Goal: Find specific page/section: Find specific page/section

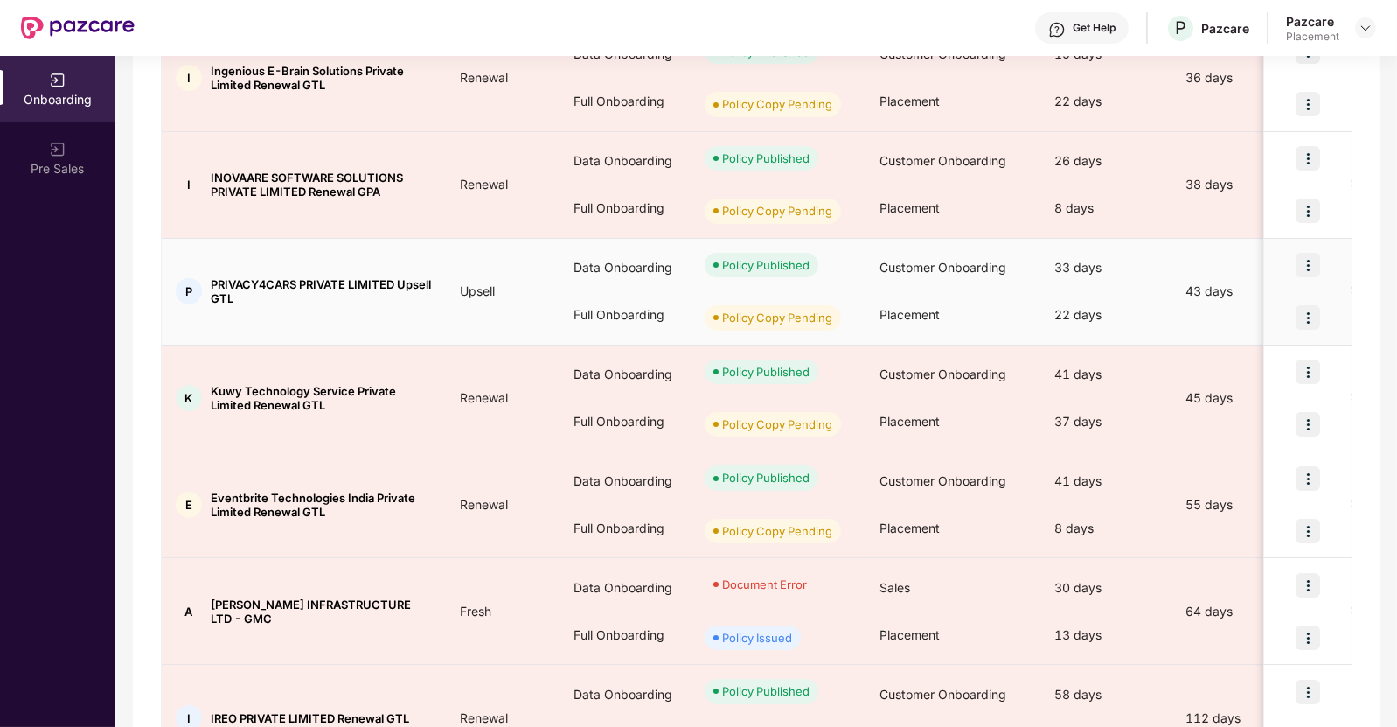
scroll to position [628, 0]
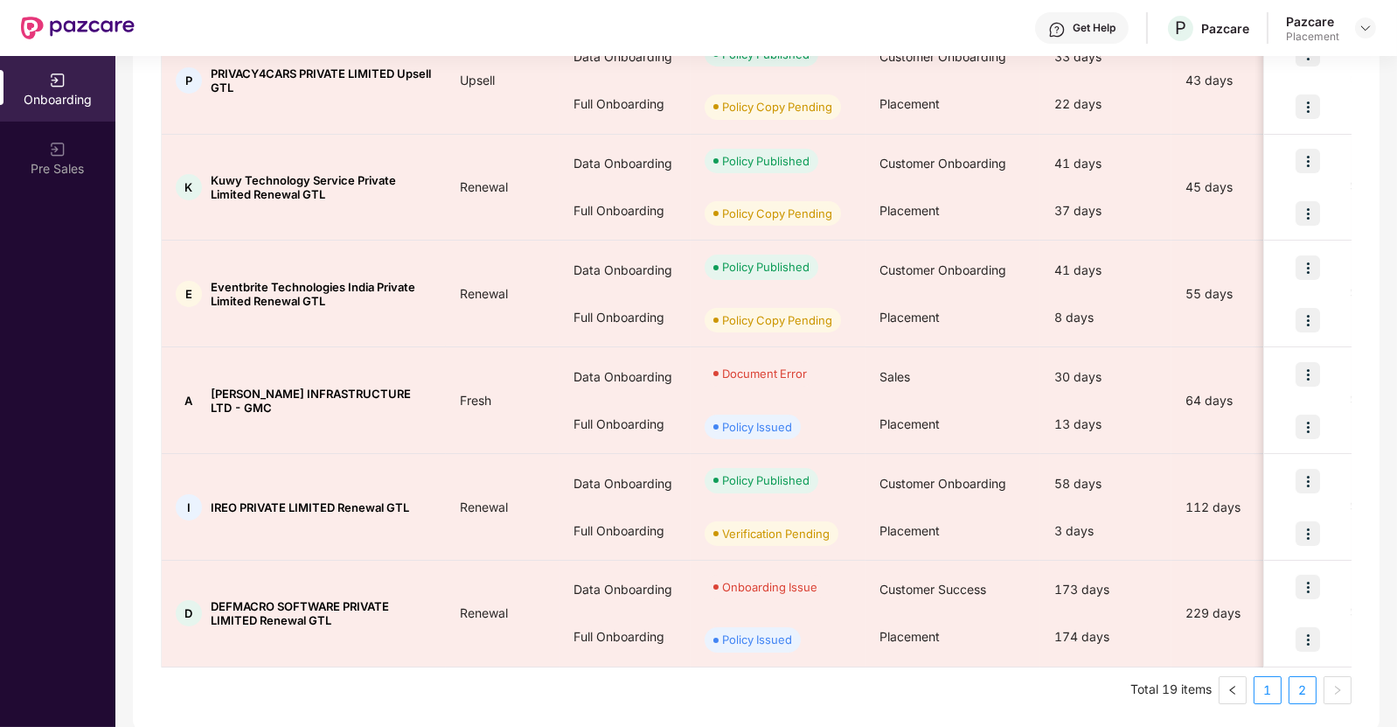
click at [1278, 683] on link "1" at bounding box center [1268, 690] width 26 height 26
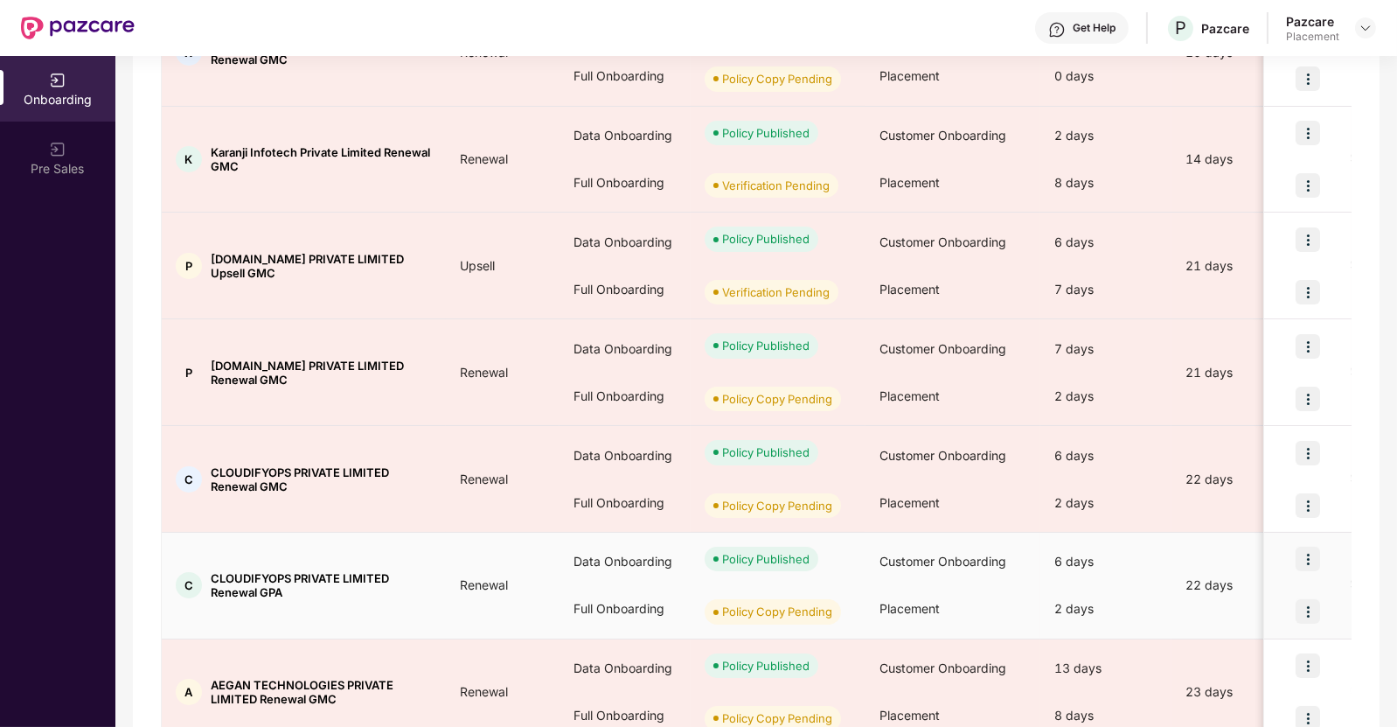
scroll to position [733, 0]
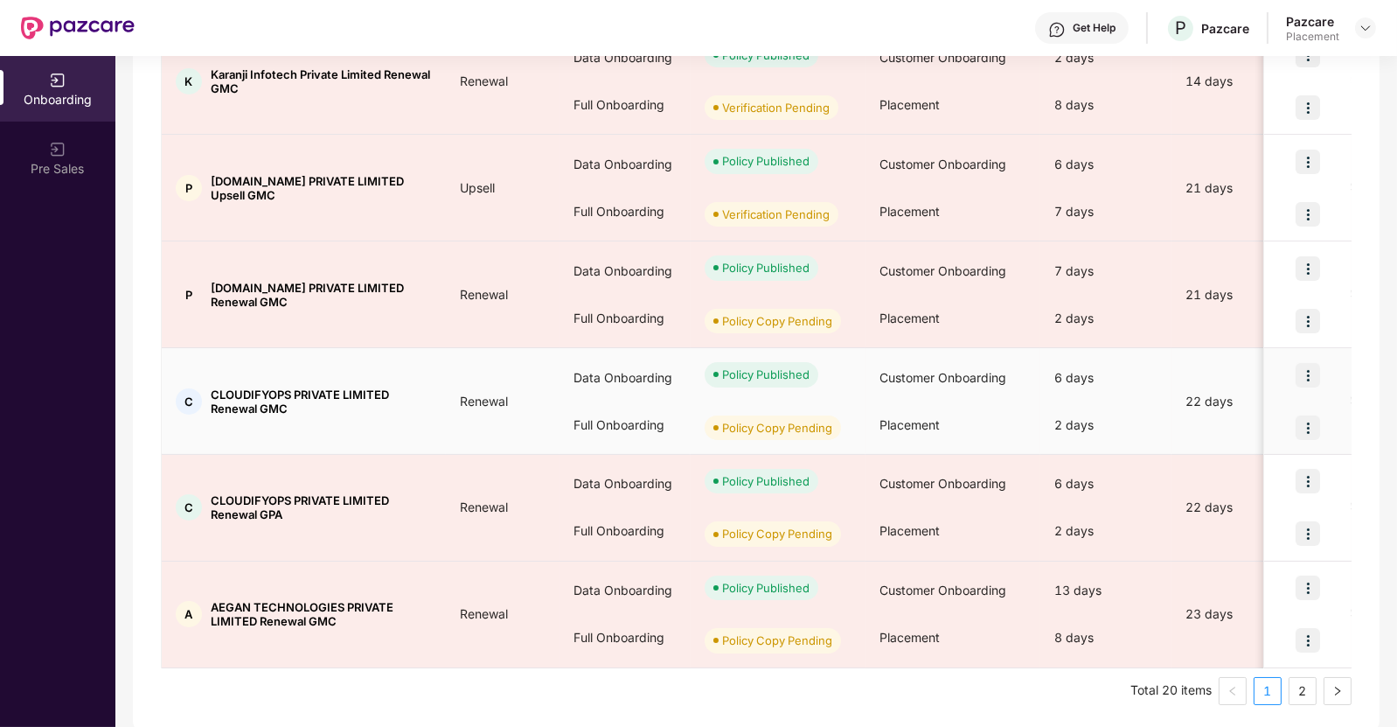
click at [1304, 418] on img at bounding box center [1308, 427] width 24 height 24
click at [1271, 360] on div at bounding box center [1307, 375] width 87 height 52
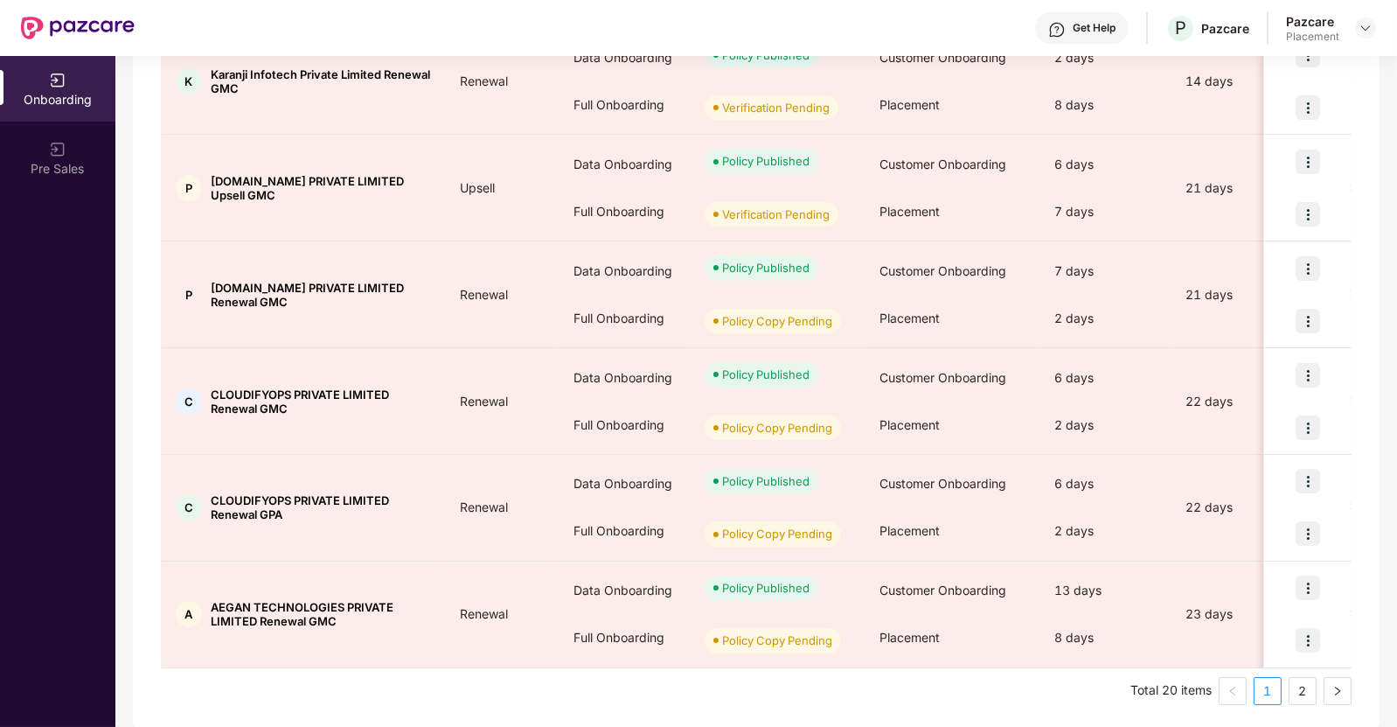
click at [1317, 696] on ul "Total 20 items 1 2" at bounding box center [756, 691] width 1191 height 28
click at [1304, 693] on link "2" at bounding box center [1303, 691] width 26 height 26
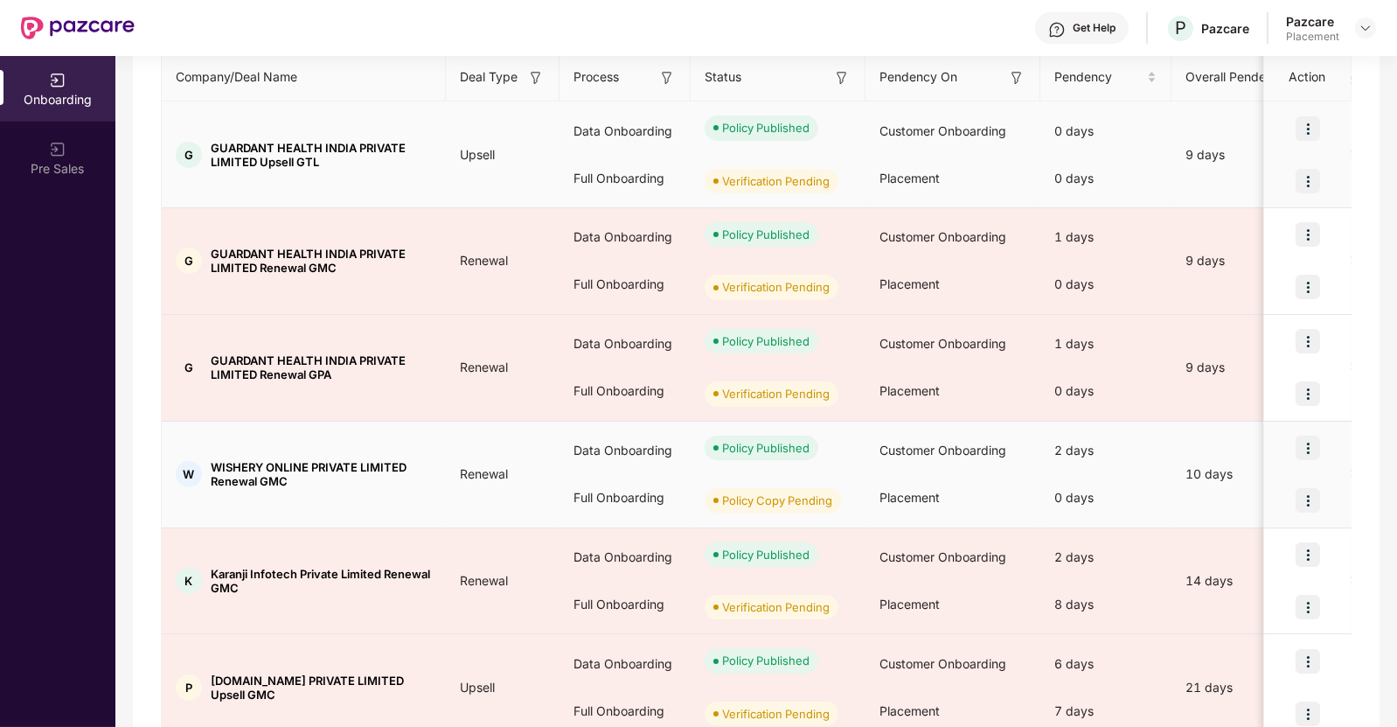
scroll to position [733, 0]
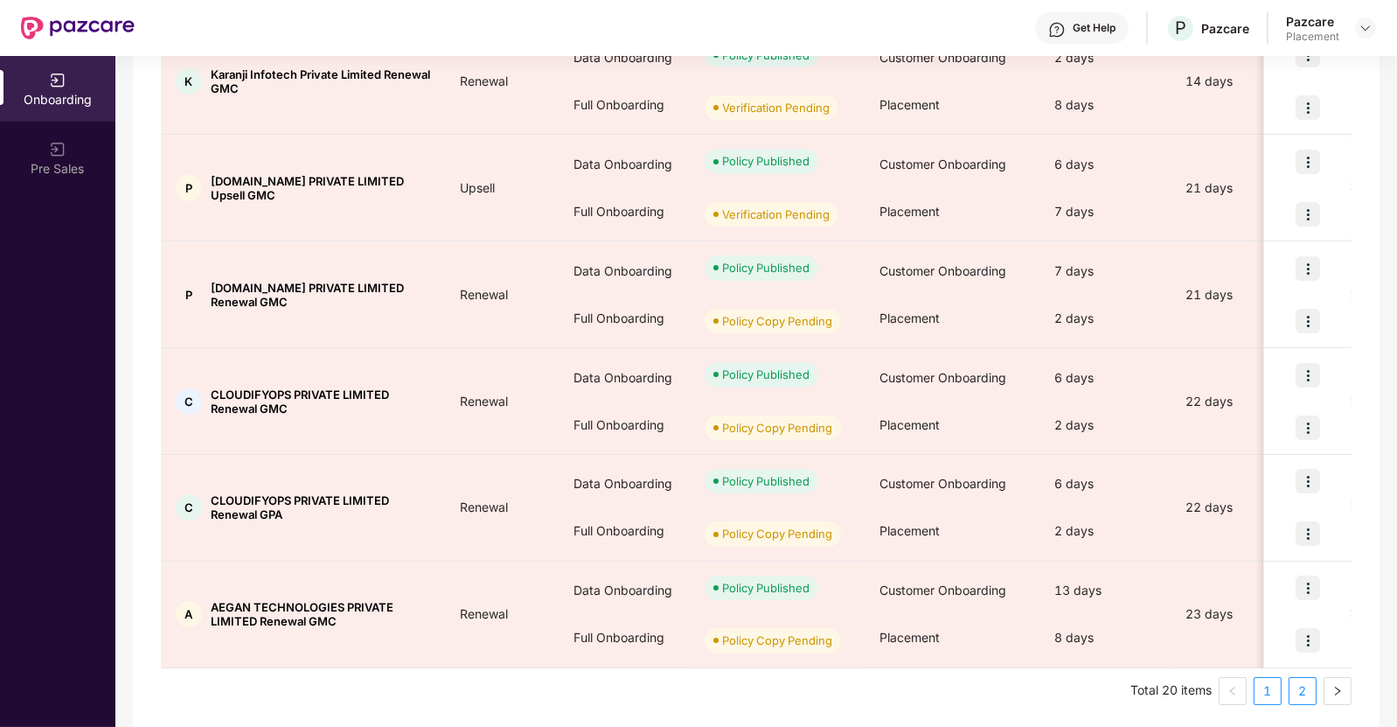
click at [1301, 686] on link "2" at bounding box center [1303, 691] width 26 height 26
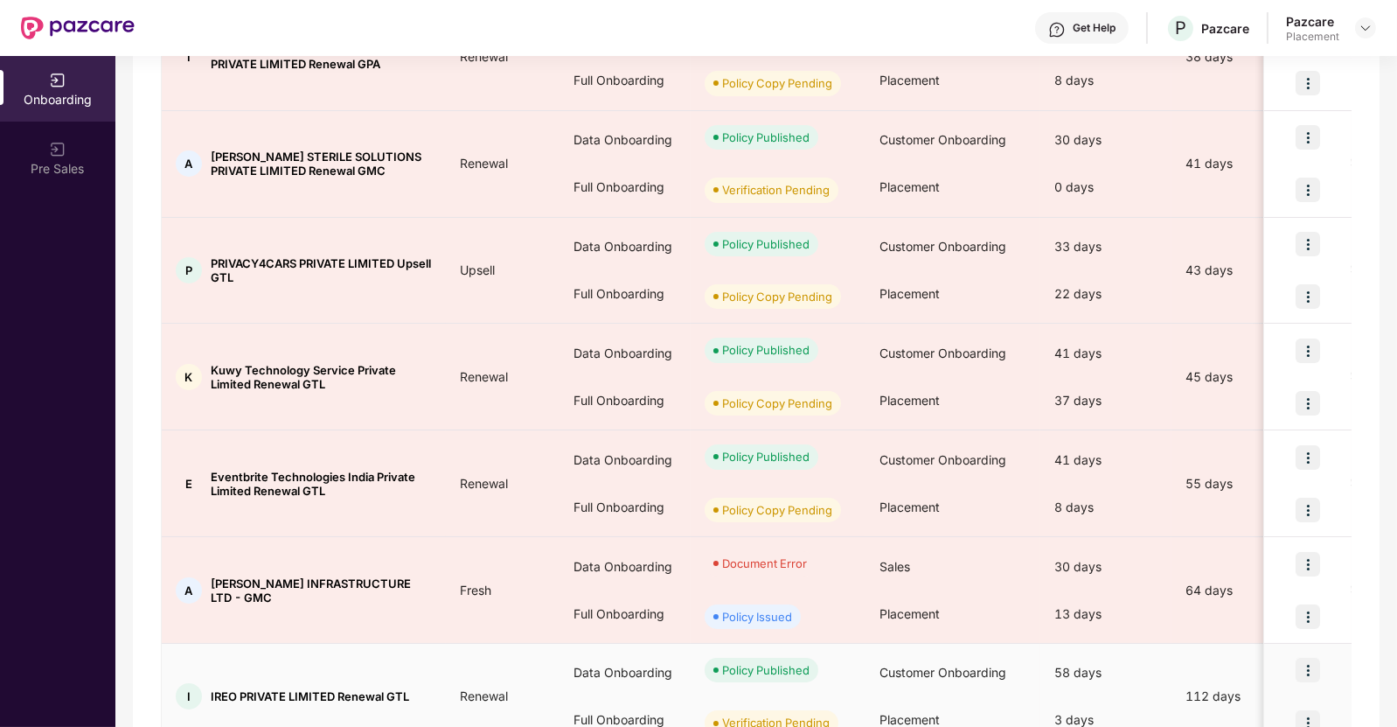
scroll to position [546, 0]
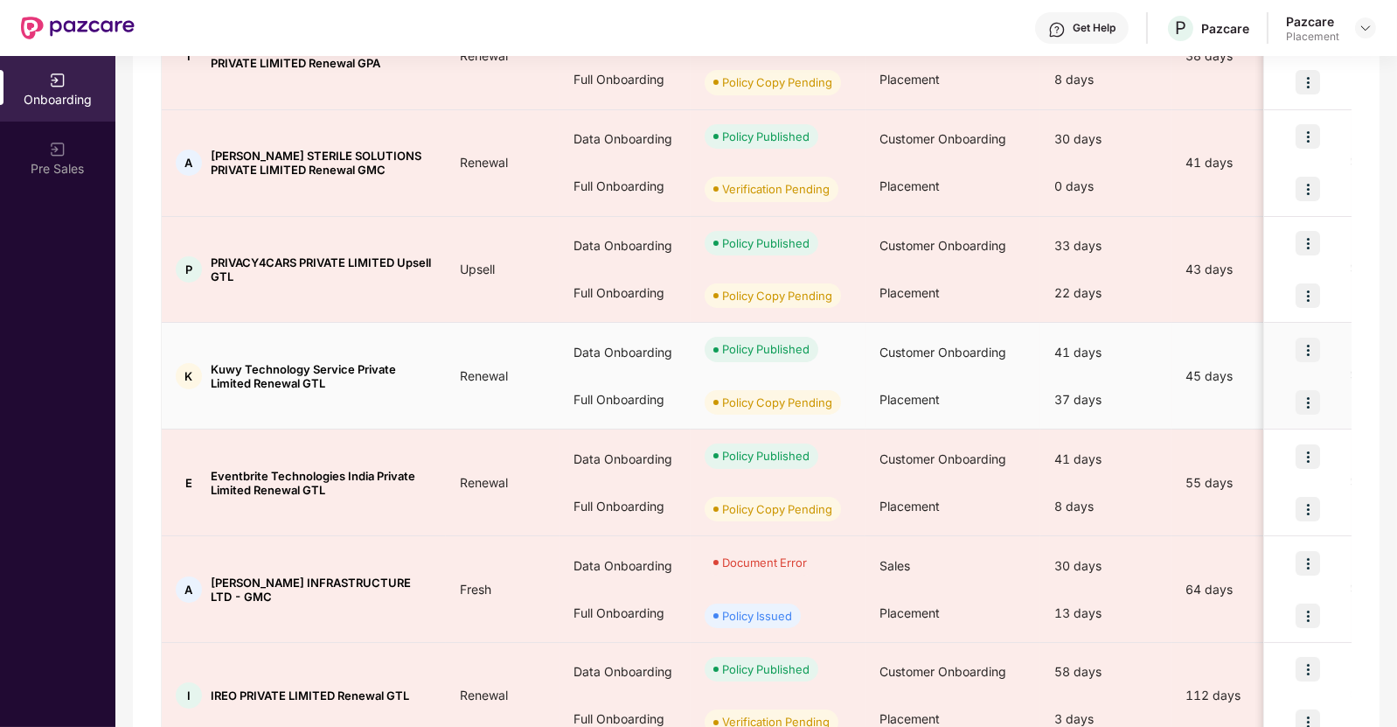
click at [1299, 398] on img at bounding box center [1308, 402] width 24 height 24
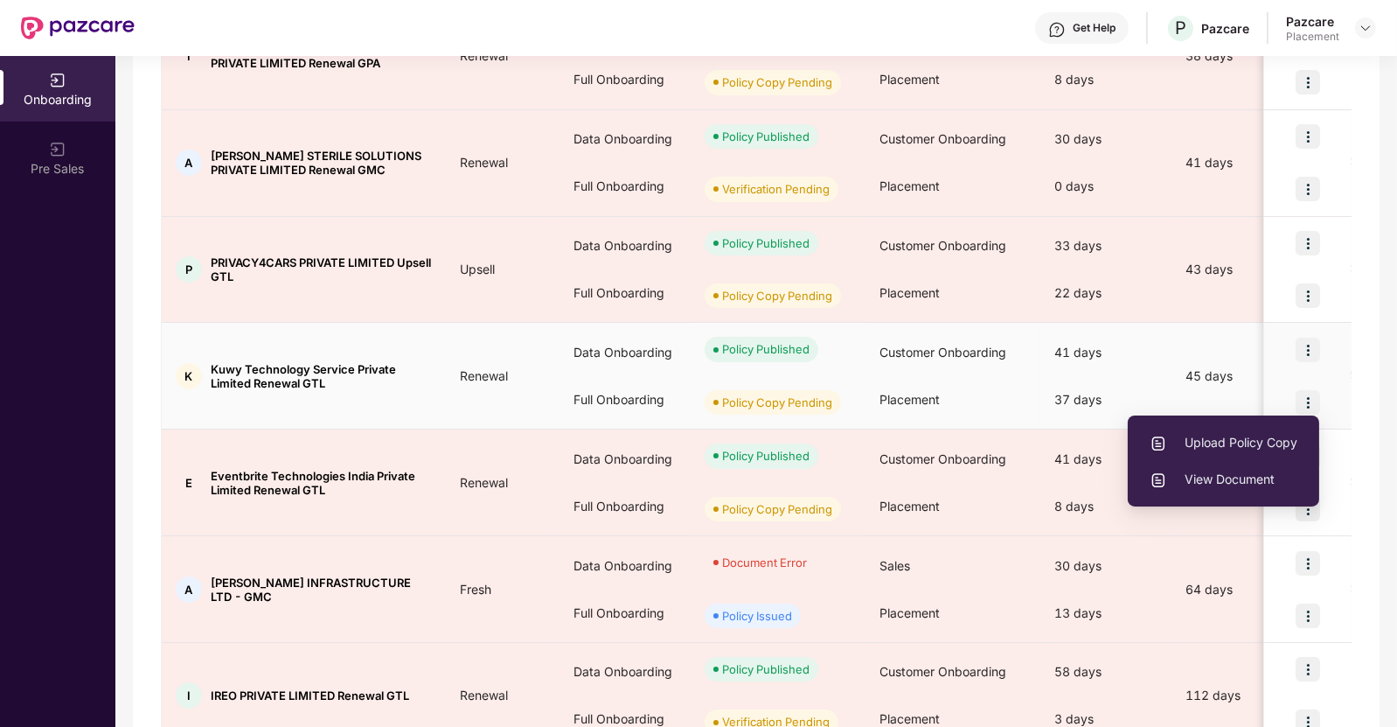
click at [623, 407] on div "Full Onboarding" at bounding box center [625, 399] width 131 height 47
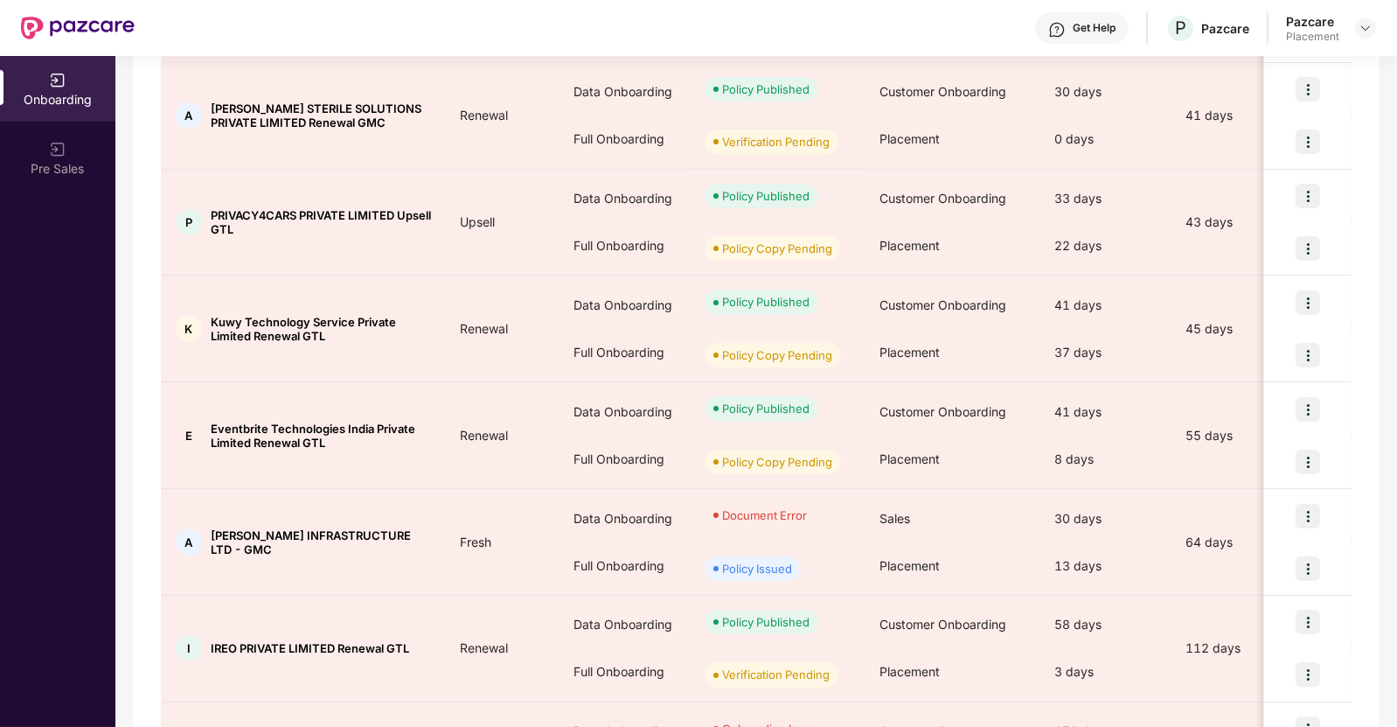
scroll to position [616, 0]
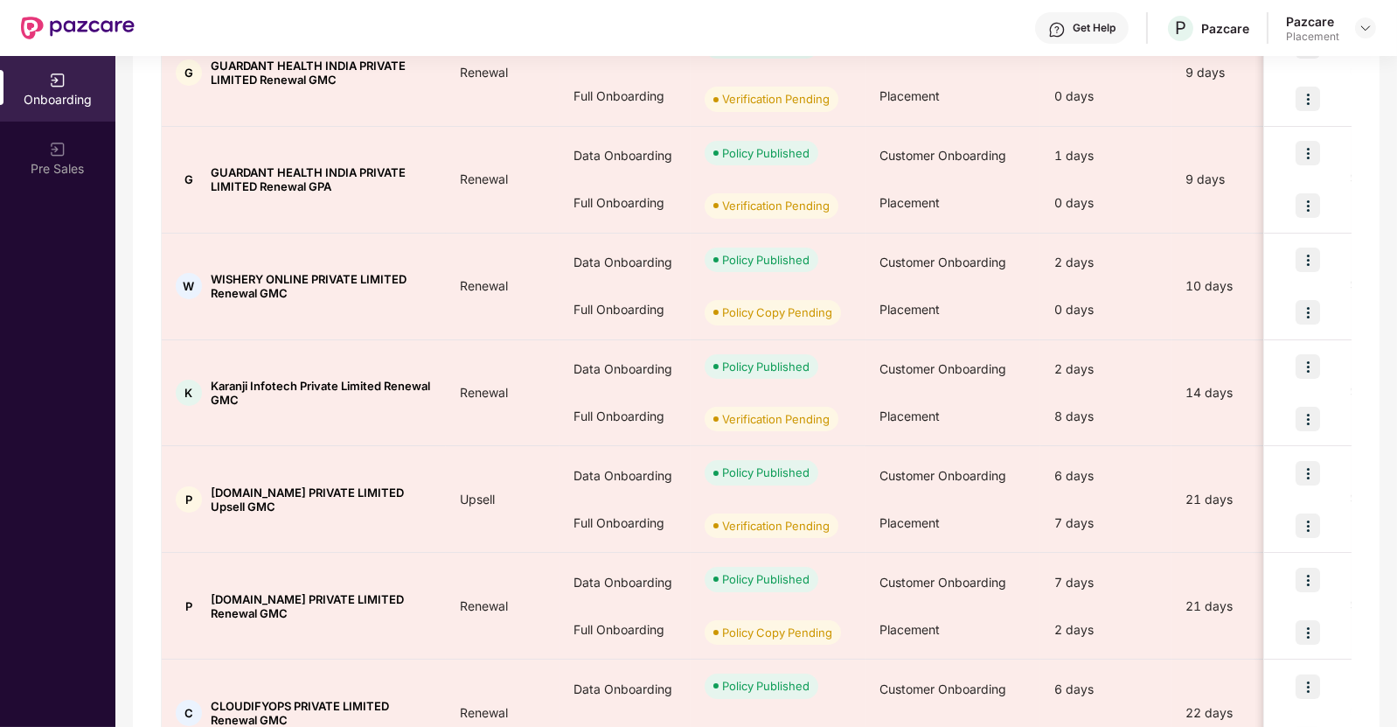
scroll to position [733, 0]
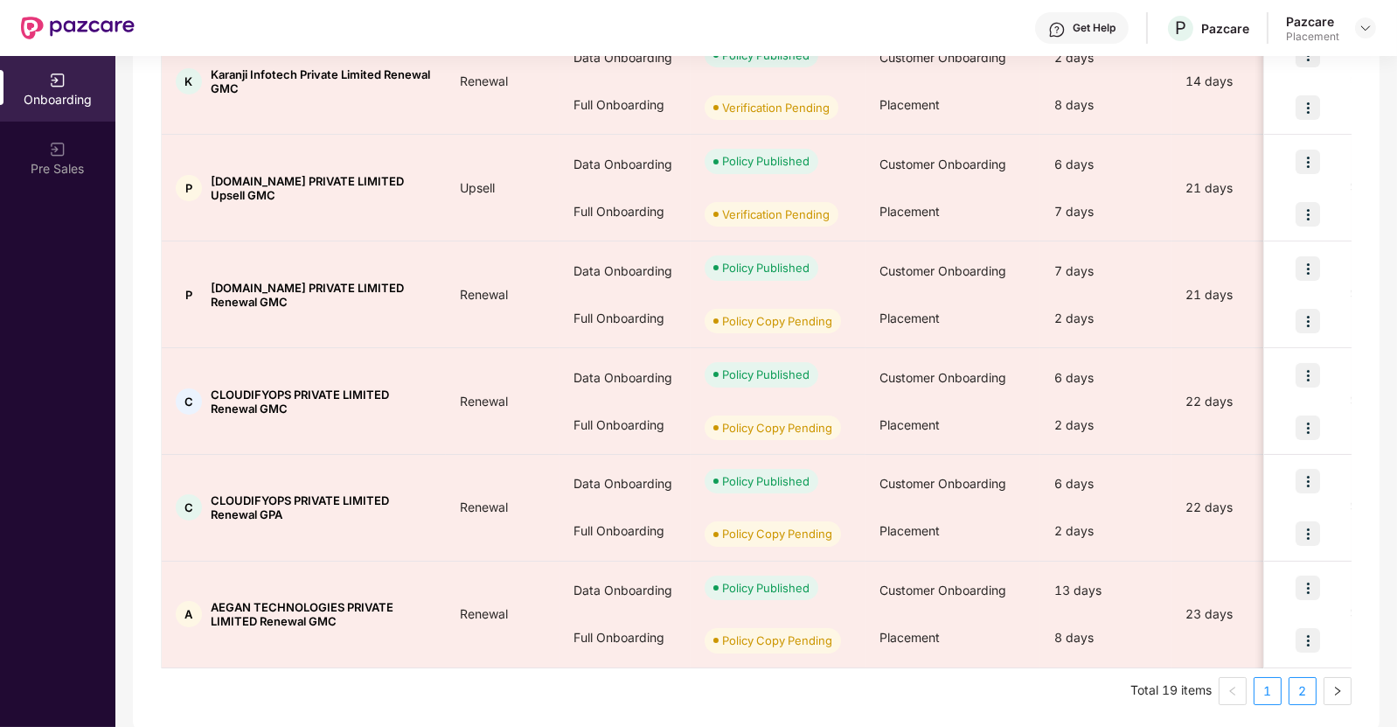
click at [1302, 687] on link "2" at bounding box center [1303, 691] width 26 height 26
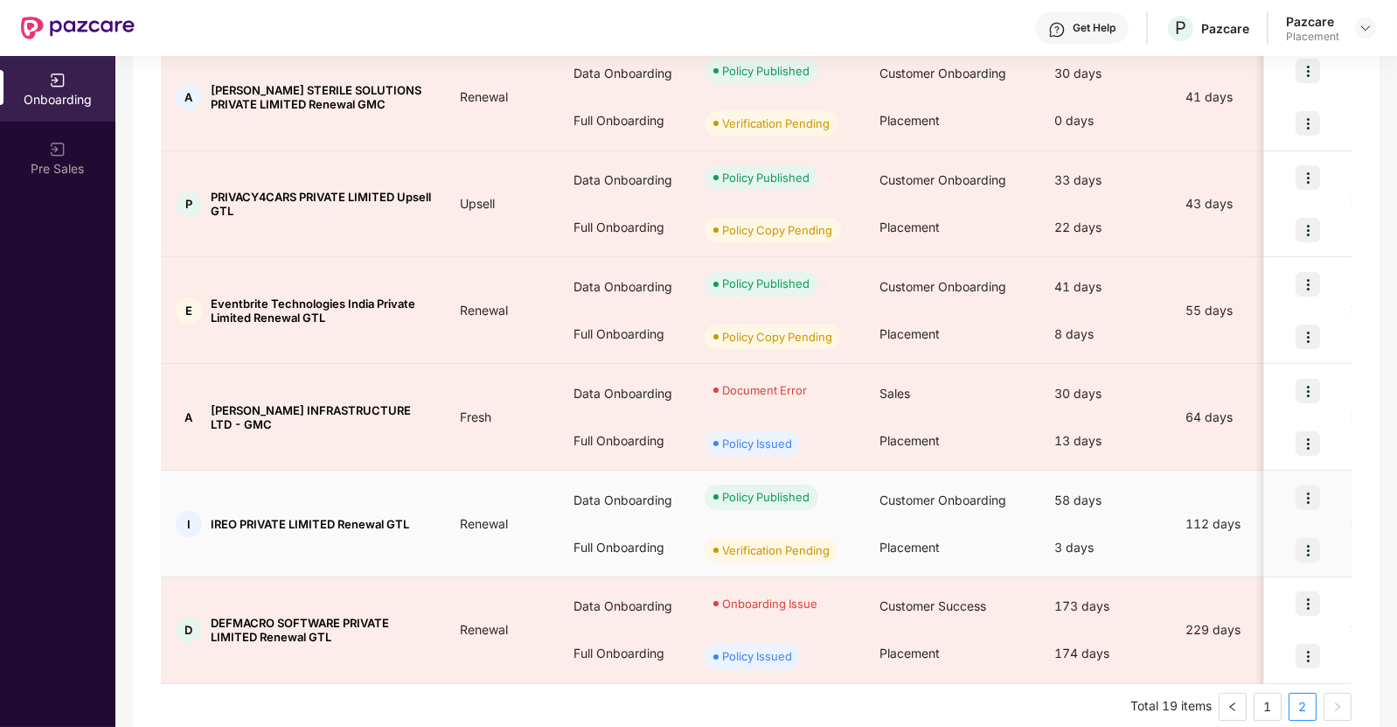
scroll to position [628, 0]
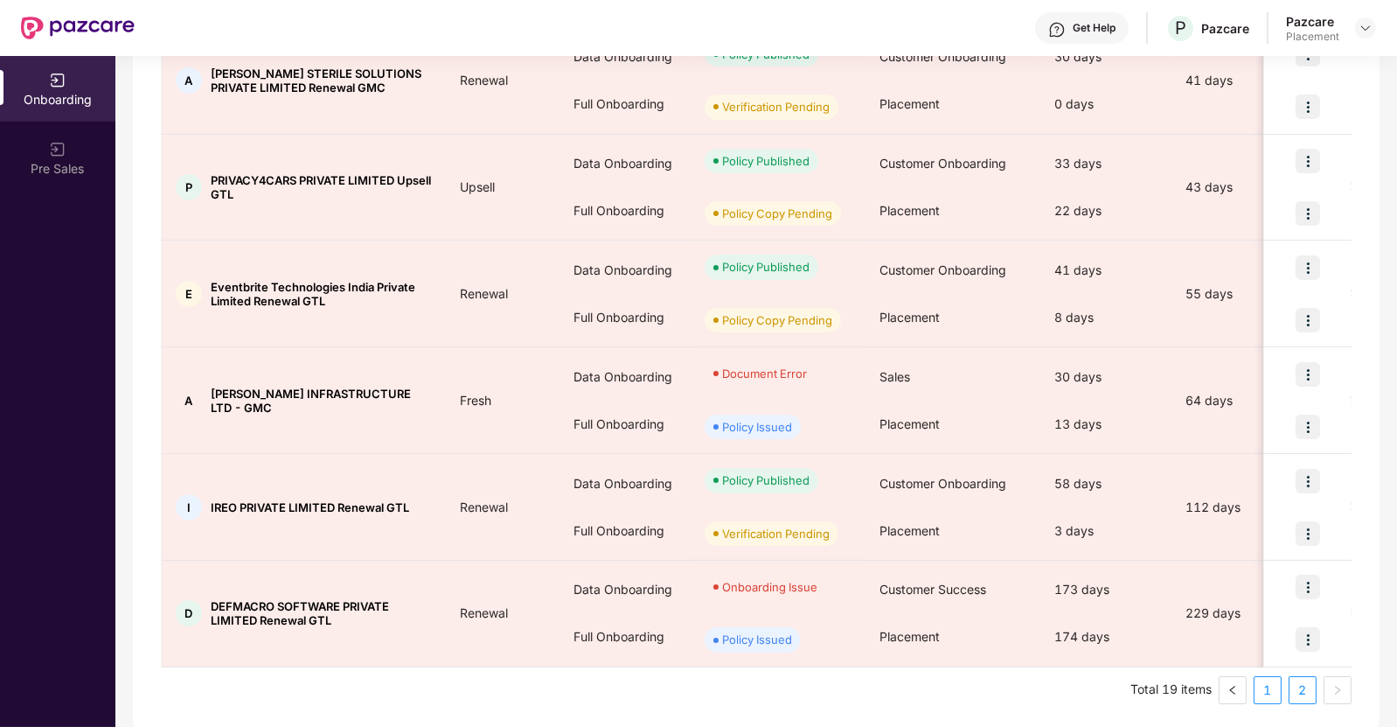
click at [1261, 681] on link "1" at bounding box center [1268, 690] width 26 height 26
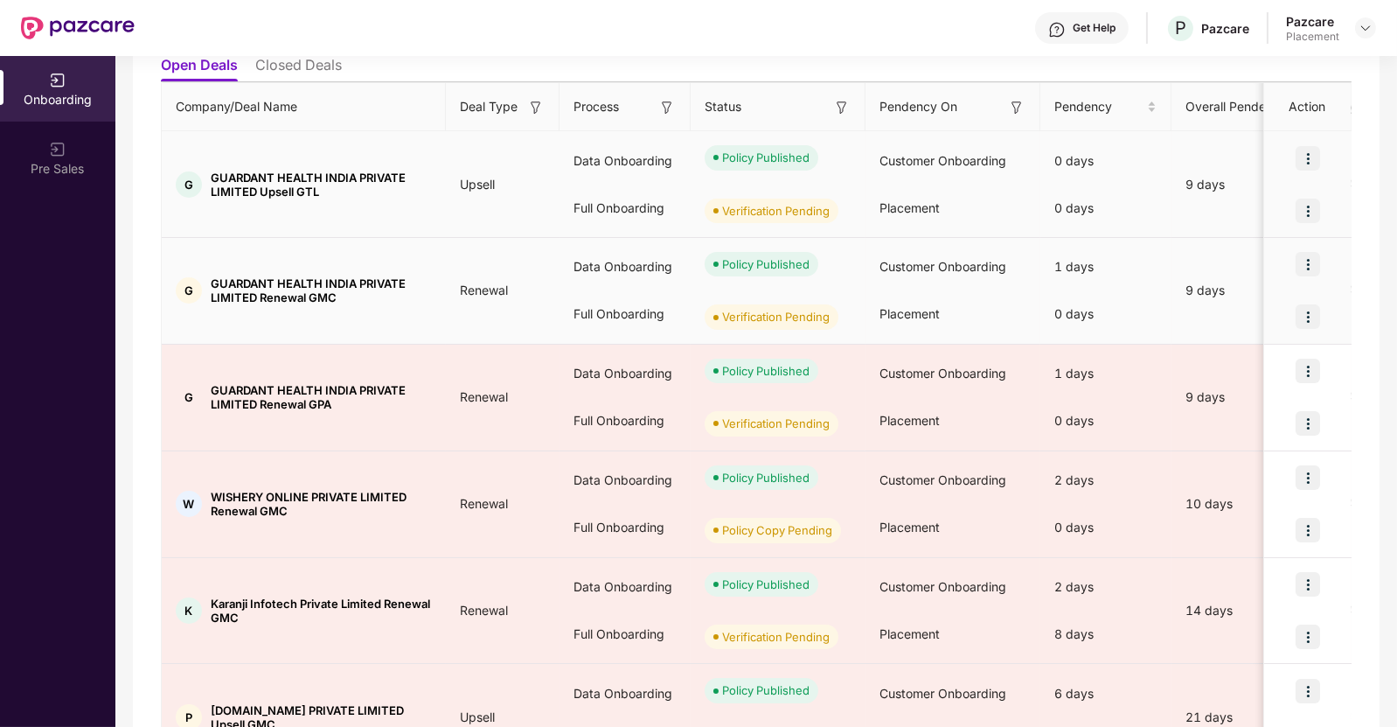
scroll to position [204, 0]
